Goal: Task Accomplishment & Management: Complete application form

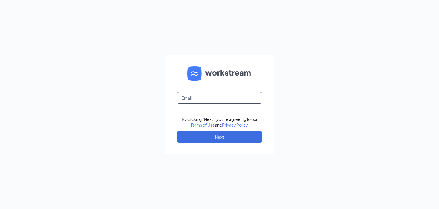
click at [227, 97] on input "text" at bounding box center [220, 97] width 86 height 11
type input "[EMAIL_ADDRESS][DOMAIN_NAME]"
click at [222, 141] on button "Next" at bounding box center [220, 136] width 86 height 11
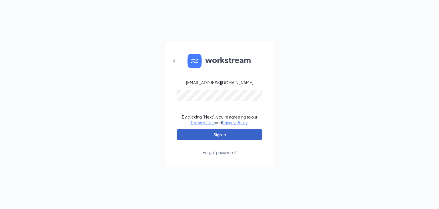
click at [234, 137] on button "Sign In" at bounding box center [220, 134] width 86 height 11
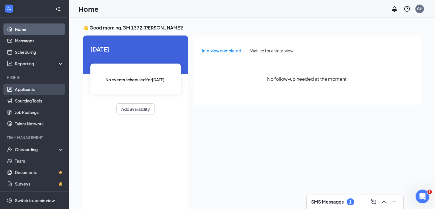
click at [28, 86] on link "Applicants" at bounding box center [39, 88] width 49 height 11
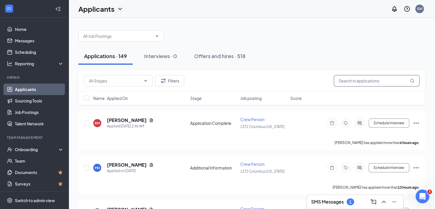
click at [378, 77] on input "text" at bounding box center [377, 80] width 86 height 11
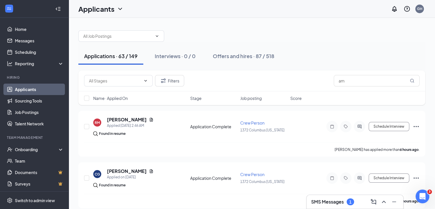
click at [364, 91] on div "Name · Applied On Stage Job posting Score" at bounding box center [251, 98] width 347 height 14
click at [362, 84] on input "am" at bounding box center [377, 80] width 86 height 11
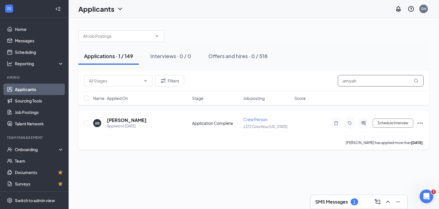
type input "amiyah"
click at [418, 120] on icon "Ellipses" at bounding box center [420, 122] width 7 height 7
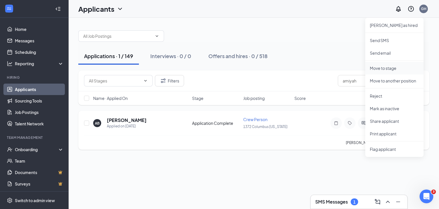
click at [381, 69] on p "Move to stage" at bounding box center [394, 68] width 49 height 6
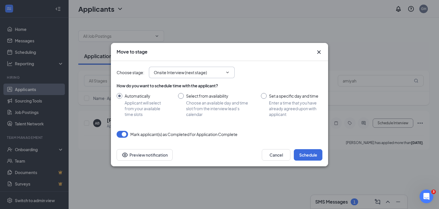
click at [218, 71] on input "Onsite Interview (next stage)" at bounding box center [188, 72] width 69 height 6
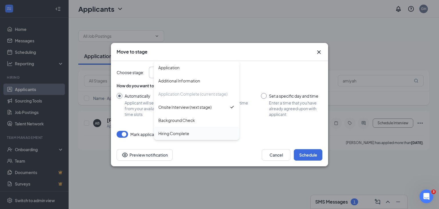
click at [212, 129] on div "Hiring Complete" at bounding box center [197, 133] width 86 height 13
type input "Hiring Complete"
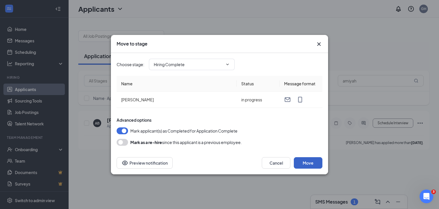
click at [309, 162] on button "Move" at bounding box center [308, 162] width 29 height 11
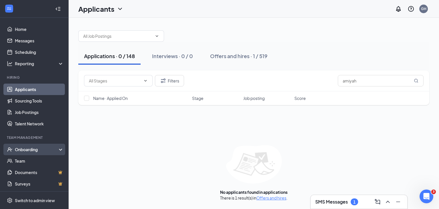
click at [28, 147] on div "Onboarding" at bounding box center [37, 149] width 44 height 6
click at [50, 163] on link "Overview" at bounding box center [39, 160] width 49 height 11
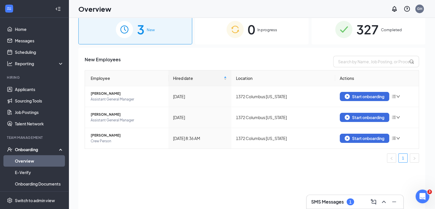
scroll to position [11, 0]
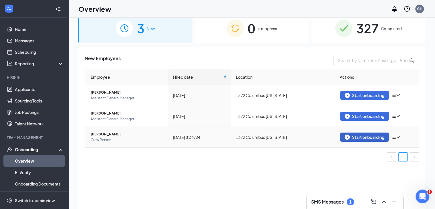
click at [358, 134] on div "Start onboarding" at bounding box center [364, 136] width 40 height 5
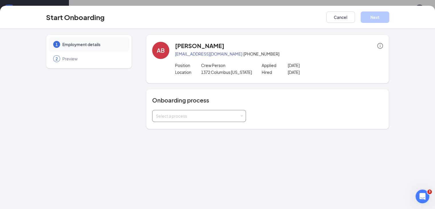
click at [220, 113] on div "Select a process" at bounding box center [198, 116] width 84 height 6
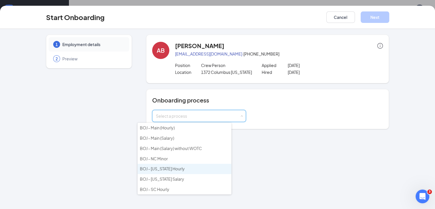
click at [194, 168] on li "BOJ - [US_STATE] Hourly" at bounding box center [184, 168] width 94 height 10
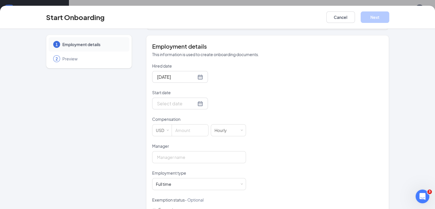
scroll to position [101, 0]
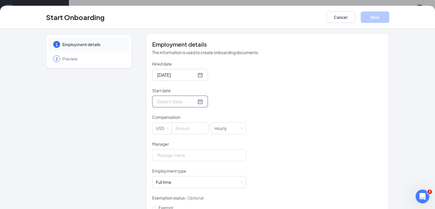
click at [157, 101] on input "Start date" at bounding box center [176, 101] width 39 height 7
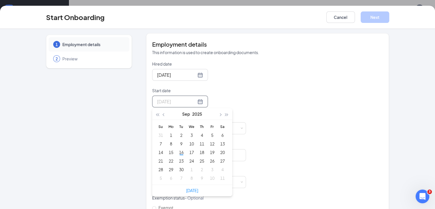
type input "[DATE]"
click at [198, 151] on div "18" at bounding box center [201, 152] width 7 height 7
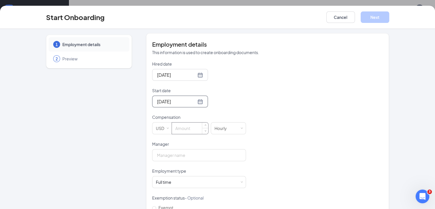
click at [172, 127] on input at bounding box center [190, 127] width 36 height 11
type input "13"
click at [157, 157] on input "Manager" at bounding box center [199, 155] width 94 height 12
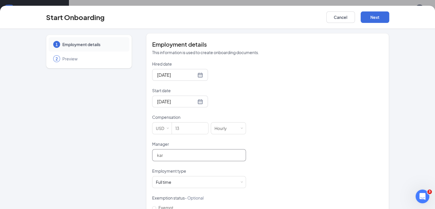
type input "[PERSON_NAME]"
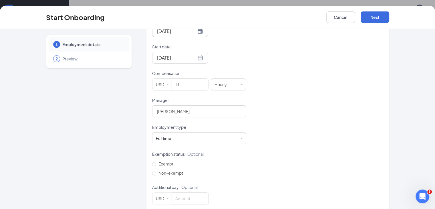
scroll to position [153, 0]
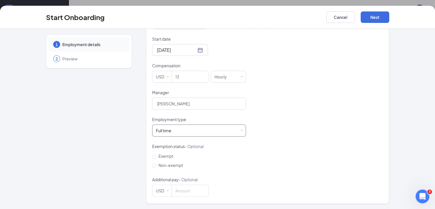
click at [181, 127] on div "Full time Works 30+ hours per week and is reasonably expected to work" at bounding box center [199, 130] width 86 height 11
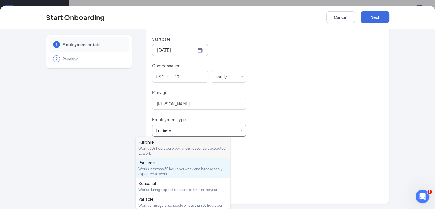
click at [180, 164] on div "Part time" at bounding box center [182, 162] width 89 height 6
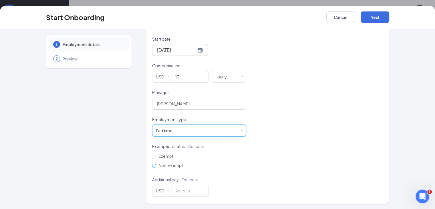
click at [152, 166] on input "Non-exempt" at bounding box center [154, 165] width 4 height 4
radio input "true"
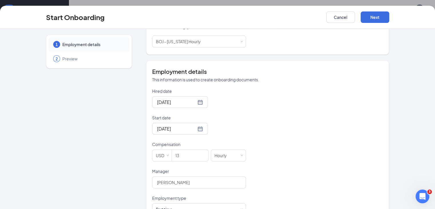
scroll to position [73, 0]
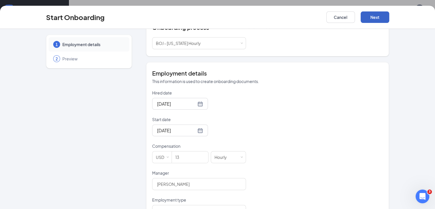
click at [389, 15] on button "Next" at bounding box center [374, 16] width 29 height 11
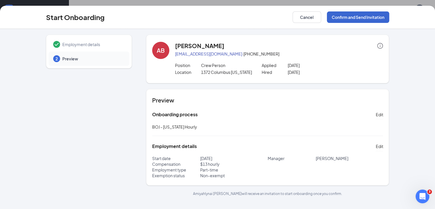
scroll to position [0, 0]
click at [352, 117] on div "Onboarding process Edit" at bounding box center [267, 114] width 231 height 9
click at [321, 14] on button "Cancel" at bounding box center [306, 16] width 29 height 11
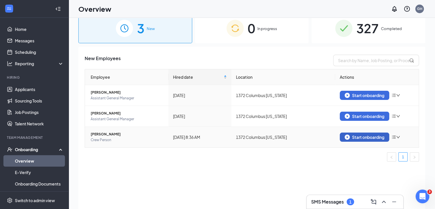
click at [377, 136] on div "Start onboarding" at bounding box center [364, 136] width 40 height 5
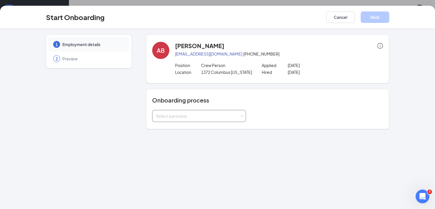
click at [181, 113] on div "Select a process" at bounding box center [198, 116] width 84 height 6
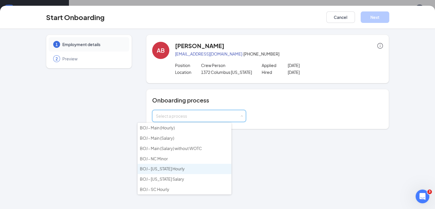
click at [170, 166] on span "BOJ - [US_STATE] Hourly" at bounding box center [162, 168] width 45 height 5
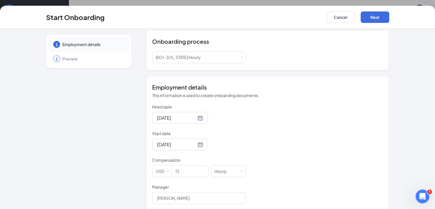
scroll to position [62, 0]
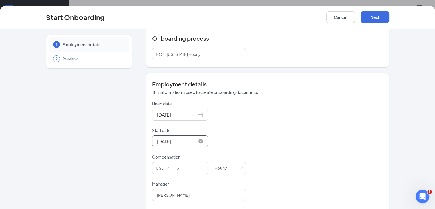
click at [157, 139] on input "[DATE]" at bounding box center [176, 140] width 39 height 7
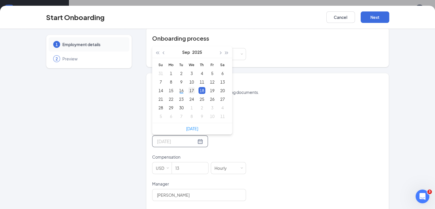
type input "[DATE]"
click at [188, 89] on div "17" at bounding box center [191, 90] width 7 height 7
click at [177, 89] on p "This information is used to create onboarding documents." at bounding box center [267, 92] width 231 height 6
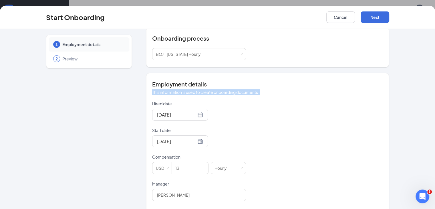
click at [177, 89] on p "This information is used to create onboarding documents." at bounding box center [267, 92] width 231 height 6
click at [382, 137] on div "Hired date [DATE] Start date [DATE] [DATE] Su Mo Tu We Th Fr Sa 31 1 2 3 4 5 6 …" at bounding box center [267, 194] width 231 height 187
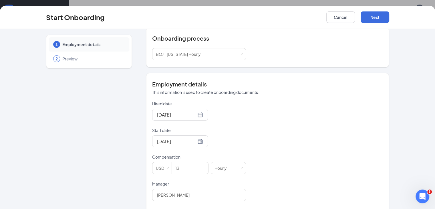
click at [382, 137] on div "Hired date [DATE] Start date [DATE] [DATE] Su Mo Tu We Th Fr Sa 31 1 2 3 4 5 6 …" at bounding box center [267, 194] width 231 height 187
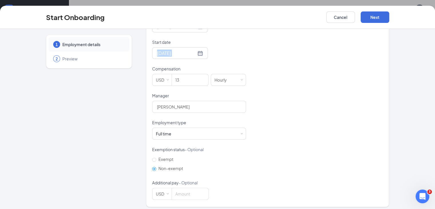
scroll to position [153, 0]
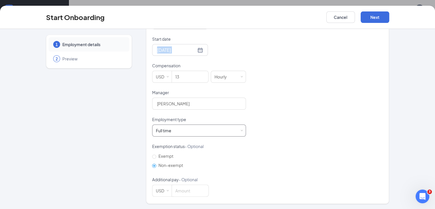
click at [216, 130] on div "Full time Works 30+ hours per week and is reasonably expected to work" at bounding box center [199, 130] width 86 height 11
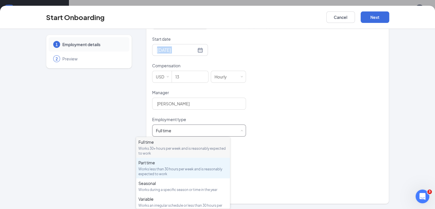
click at [194, 169] on div "Works less than 30 hours per week and is reasonably expected to work" at bounding box center [182, 171] width 89 height 10
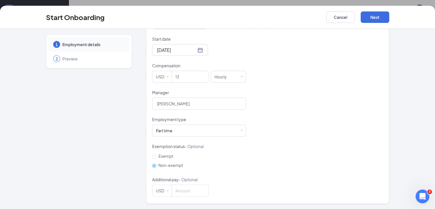
click at [300, 126] on div "Hired date [DATE] Start date [DATE] [DATE] Su Mo Tu We Th Fr Sa 31 1 2 3 4 5 6 …" at bounding box center [267, 102] width 231 height 187
click at [389, 21] on button "Next" at bounding box center [374, 16] width 29 height 11
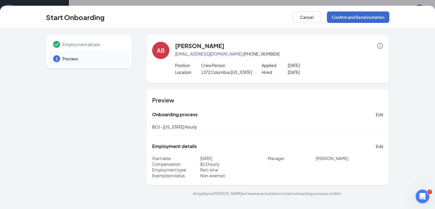
scroll to position [0, 0]
click at [381, 19] on button "Confirm and Send Invitation" at bounding box center [358, 16] width 62 height 11
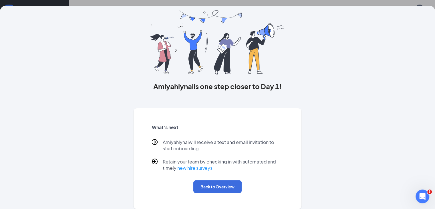
scroll to position [25, 0]
click at [202, 184] on button "Back to Overview" at bounding box center [217, 186] width 48 height 13
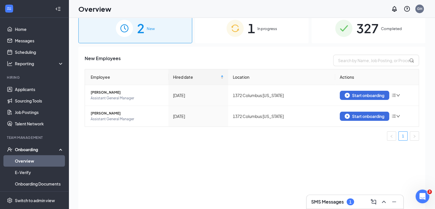
scroll to position [0, 0]
click at [248, 23] on span "1" at bounding box center [251, 28] width 7 height 20
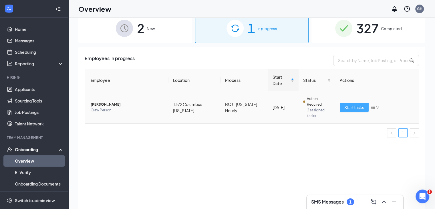
click at [341, 103] on button "Start tasks" at bounding box center [354, 107] width 29 height 9
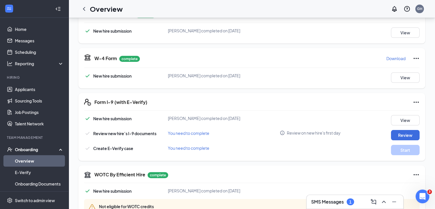
scroll to position [99, 0]
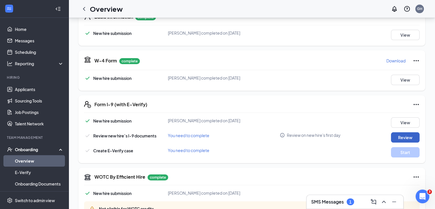
click at [406, 135] on button "Review" at bounding box center [405, 137] width 29 height 10
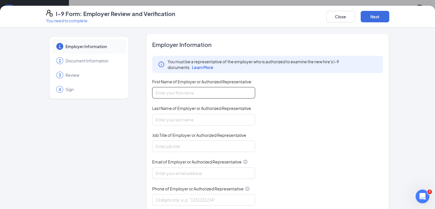
click at [229, 96] on input "First Name of Employer or Authorized Representative" at bounding box center [203, 92] width 103 height 11
type input "k"
type input "KarMina"
click at [198, 116] on input "Last Name of Employer or Authorized Representative" at bounding box center [203, 119] width 103 height 11
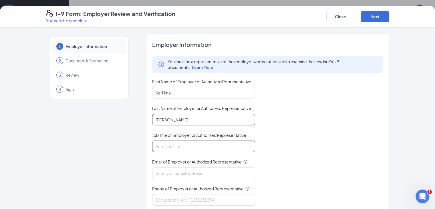
type input "Humphrey"
click at [192, 148] on input "Job Title of Employer or Authorized Representative" at bounding box center [203, 145] width 103 height 11
type input "General Manager"
click at [188, 178] on div "You must be a representative of the employer who is authorized to examine the n…" at bounding box center [267, 130] width 231 height 149
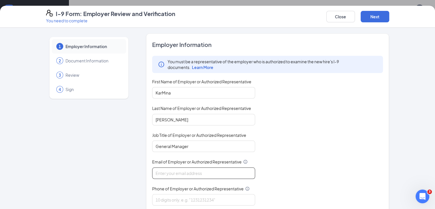
click at [192, 168] on input "Email of Employer or Authorized Representative" at bounding box center [203, 172] width 103 height 11
type input "b1372@bocountry.com"
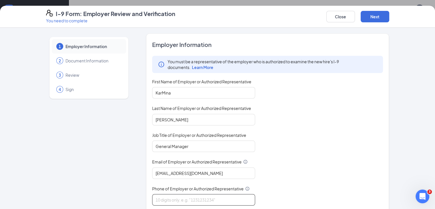
click at [190, 197] on input "Phone of Employer or Authorized Representative" at bounding box center [203, 199] width 103 height 11
type input "3802030326"
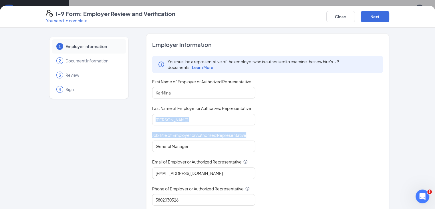
drag, startPoint x: 430, startPoint y: 113, endPoint x: 432, endPoint y: 139, distance: 25.8
click at [432, 139] on div "1 Employer Information 2 Document Information 3 Review 4 Sign Employer Informat…" at bounding box center [217, 118] width 435 height 181
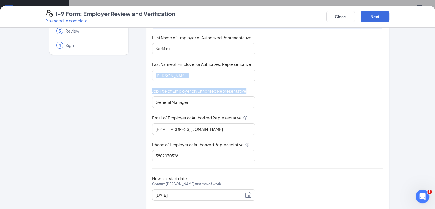
scroll to position [43, 0]
click at [389, 16] on button "Next" at bounding box center [374, 16] width 29 height 11
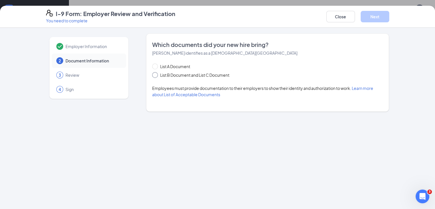
click at [152, 75] on input "List B Document and List C Document" at bounding box center [154, 74] width 4 height 4
radio input "true"
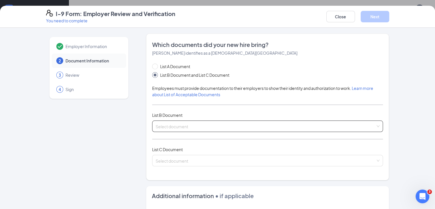
click at [169, 125] on input "search" at bounding box center [265, 125] width 220 height 9
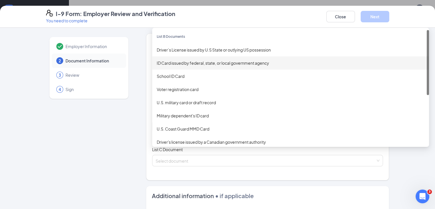
click at [181, 61] on div "ID Card issued by federal, state, or local government agency" at bounding box center [291, 63] width 268 height 6
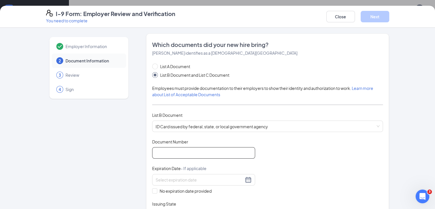
click at [179, 155] on input "Document Number" at bounding box center [203, 152] width 103 height 11
type input "VS913248"
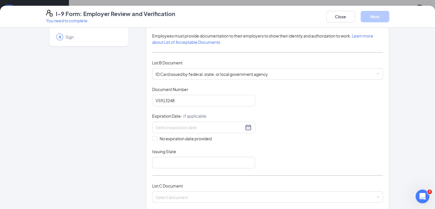
scroll to position [54, 0]
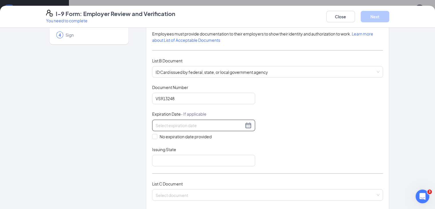
click at [169, 122] on input at bounding box center [199, 125] width 88 height 6
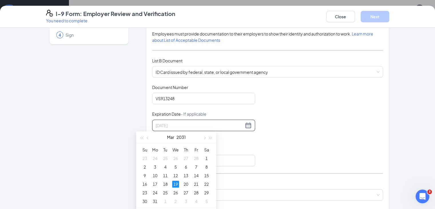
click at [174, 182] on div "19" at bounding box center [175, 183] width 7 height 7
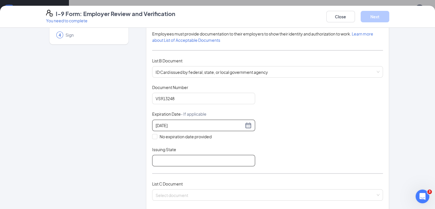
type input "03/19/2031"
click at [187, 156] on input "Issuing State" at bounding box center [203, 160] width 103 height 11
type input "OH"
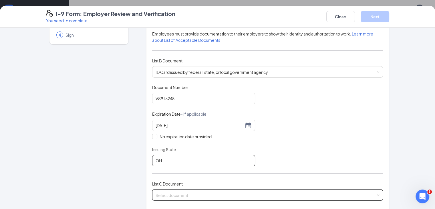
click at [192, 189] on div "Select document" at bounding box center [267, 194] width 231 height 11
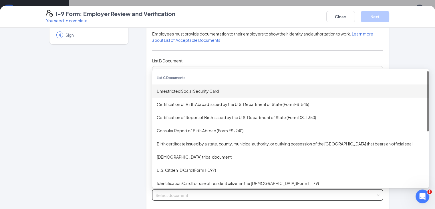
click at [212, 90] on div "Unrestricted Social Security Card" at bounding box center [291, 91] width 268 height 6
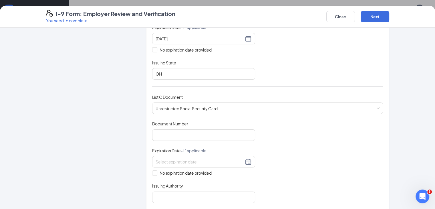
scroll to position [150, 0]
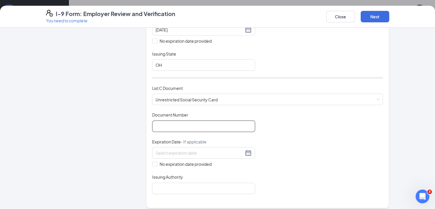
click at [199, 124] on input "Document Number" at bounding box center [203, 125] width 103 height 11
type input "295131633"
click at [152, 162] on input "No expiration date provided" at bounding box center [154, 163] width 4 height 4
checkbox input "true"
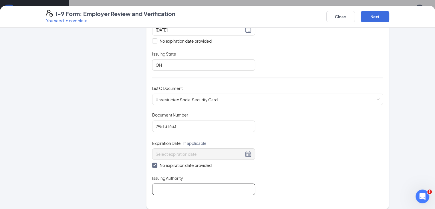
click at [155, 188] on input "Issuing Authority" at bounding box center [203, 188] width 103 height 11
type input "Social Security Administration"
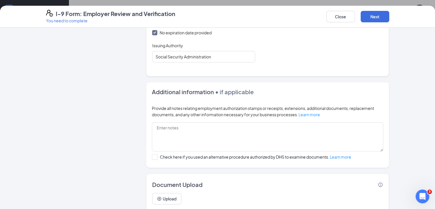
scroll to position [282, 0]
click at [389, 16] on button "Next" at bounding box center [374, 16] width 29 height 11
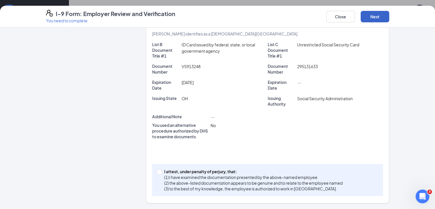
scroll to position [111, 0]
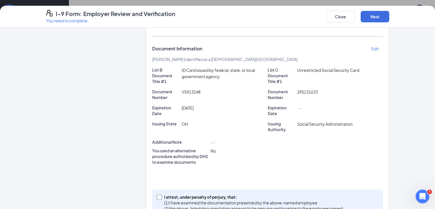
click at [157, 194] on label "I attest, under penalty of perjury, that: (1) I have examined the documentation…" at bounding box center [251, 205] width 188 height 23
click at [157, 194] on input "I attest, under penalty of perjury, that: (1) I have examined the documentation…" at bounding box center [159, 196] width 4 height 4
checkbox input "true"
click at [389, 13] on button "Next" at bounding box center [374, 16] width 29 height 11
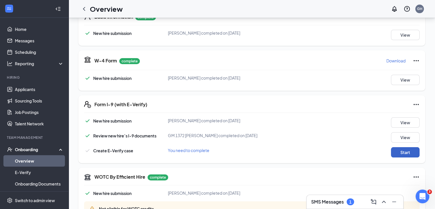
click at [400, 151] on button "Start" at bounding box center [405, 152] width 29 height 10
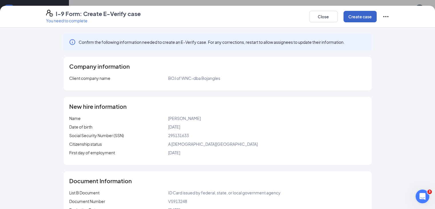
click at [376, 19] on button "Create case" at bounding box center [359, 16] width 33 height 11
